Goal: Find contact information: Find contact information

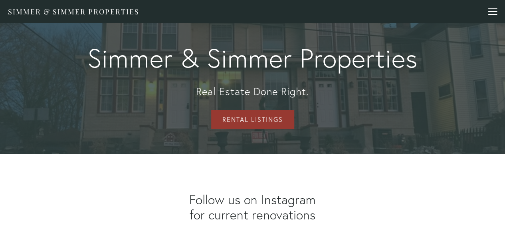
click at [497, 6] on header "Simmer & Simmer Properties About Properties for Sale [STREET_ADDRESS][PERSON_NA…" at bounding box center [252, 11] width 505 height 23
click at [493, 10] on div at bounding box center [492, 12] width 9 height 9
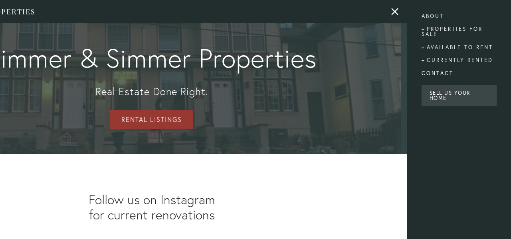
click at [442, 75] on link "Contact" at bounding box center [458, 73] width 75 height 13
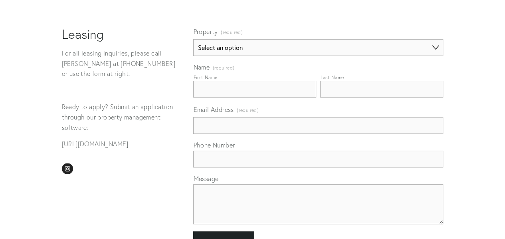
scroll to position [120, 0]
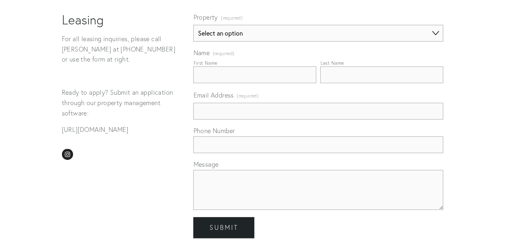
drag, startPoint x: 107, startPoint y: 151, endPoint x: 57, endPoint y: 132, distance: 53.8
click at [57, 132] on div "Leasing For all leasing inquiries, please call [PERSON_NAME] at [PHONE_NUMBER] …" at bounding box center [121, 76] width 132 height 129
copy p "[URL][DOMAIN_NAME]"
